Goal: Go to known website: Access a specific website the user already knows

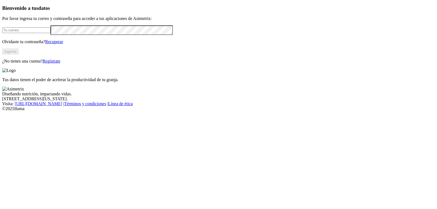
type input "[EMAIL_ADDRESS][DOMAIN_NAME]"
click at [19, 54] on button "Ingresa" at bounding box center [10, 52] width 16 height 6
